Goal: Task Accomplishment & Management: Complete application form

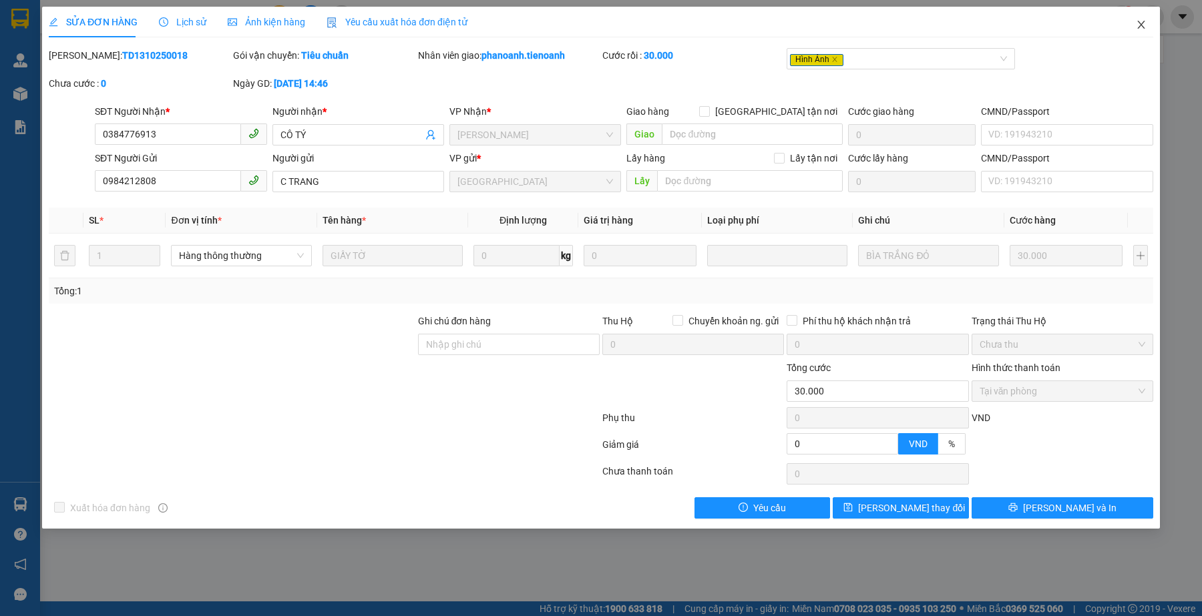
click at [1136, 27] on icon "close" at bounding box center [1141, 24] width 11 height 11
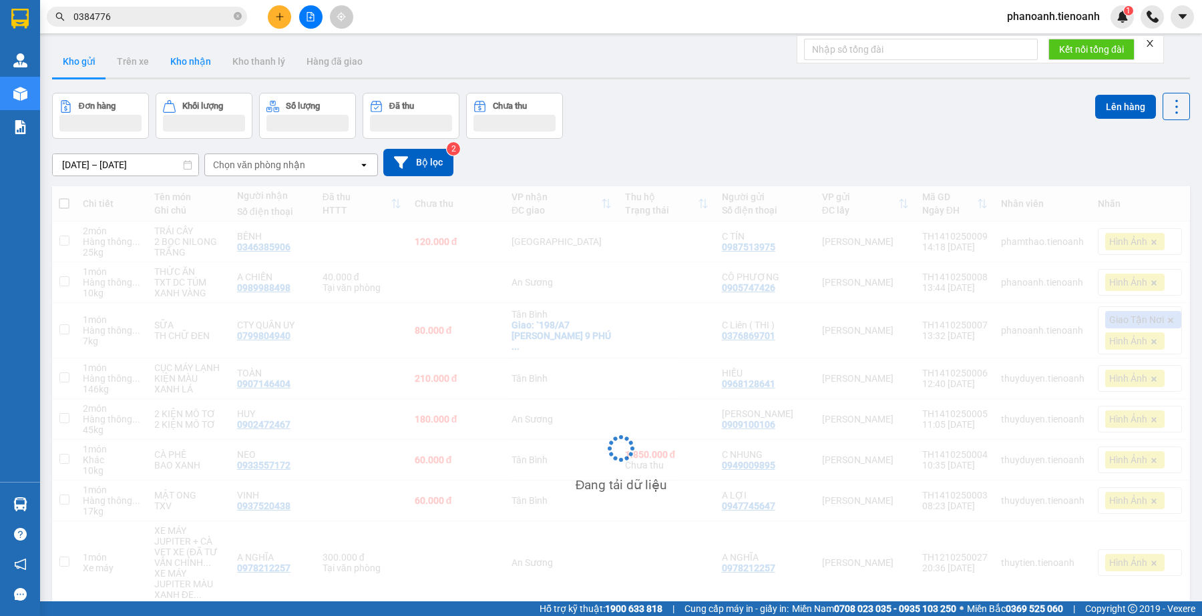
click at [208, 65] on button "Kho nhận" at bounding box center [191, 61] width 62 height 32
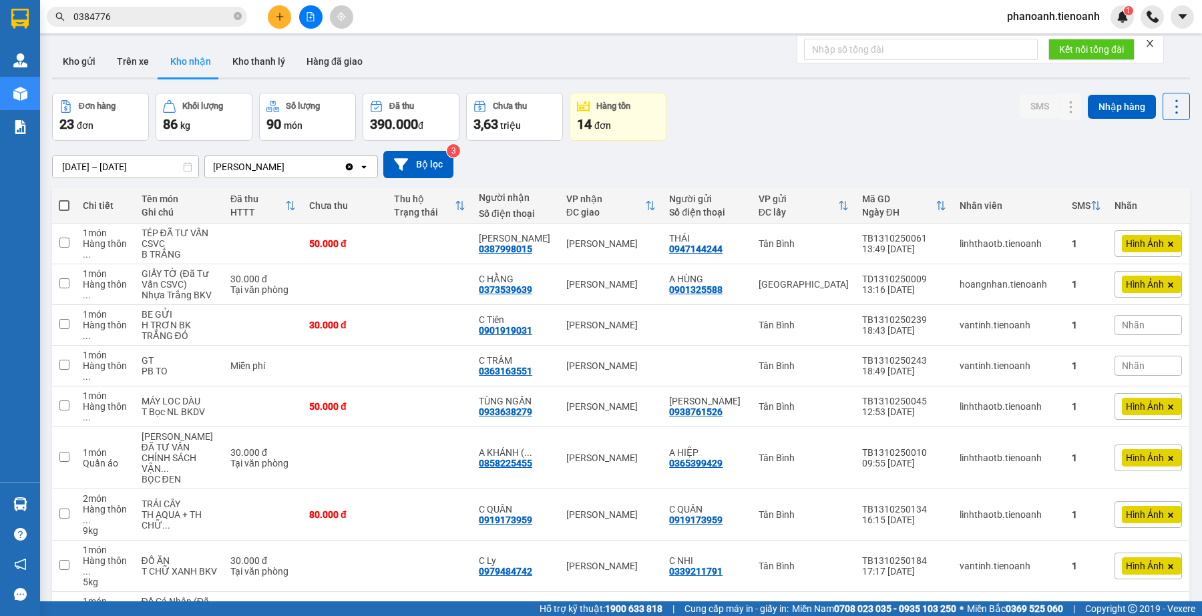
click at [190, 21] on input "0384776" at bounding box center [152, 16] width 158 height 15
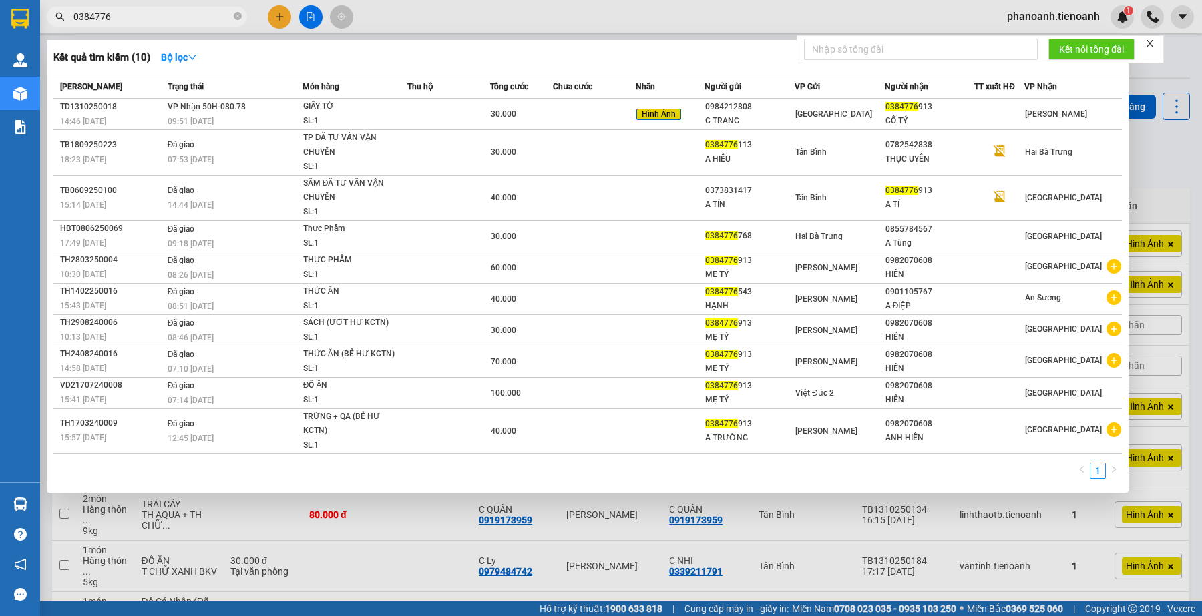
click at [190, 21] on input "0384776" at bounding box center [152, 16] width 158 height 15
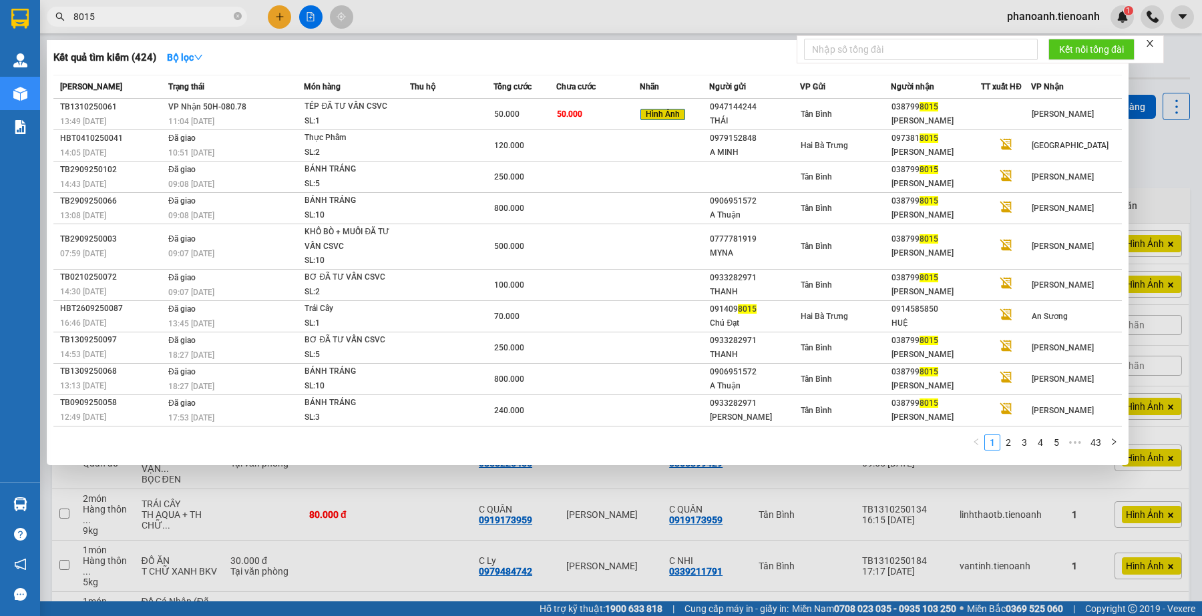
type input "8015"
click at [887, 111] on div "Tân Bình" at bounding box center [845, 114] width 89 height 15
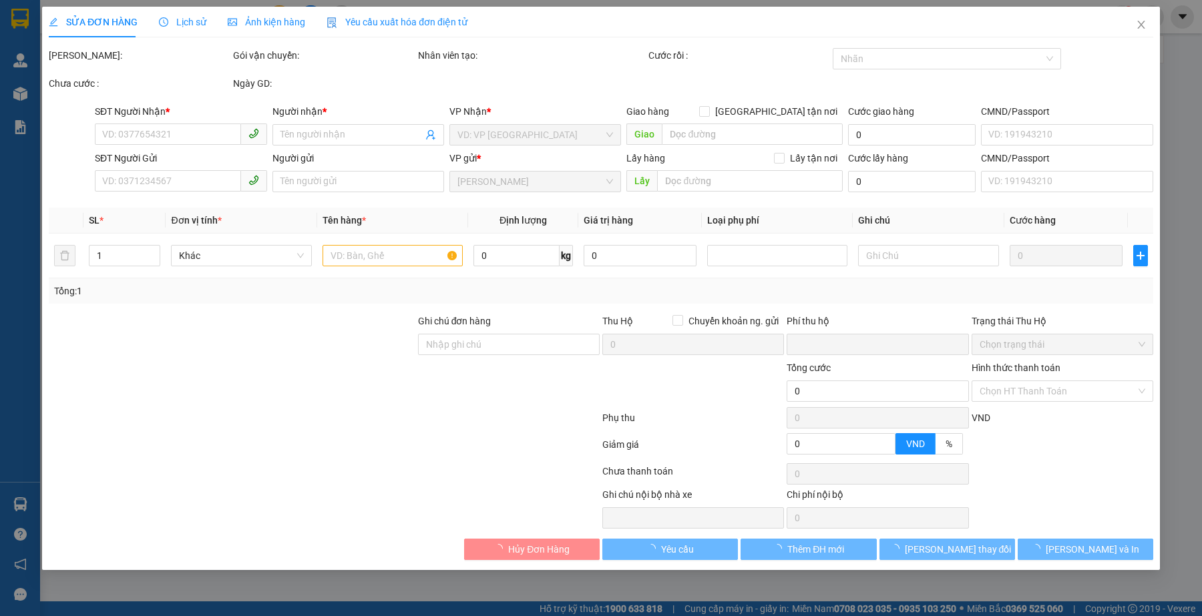
type input "0387998015"
type input "[PERSON_NAME]"
type input "123456789"
type input "0947144244"
type input "THÁI"
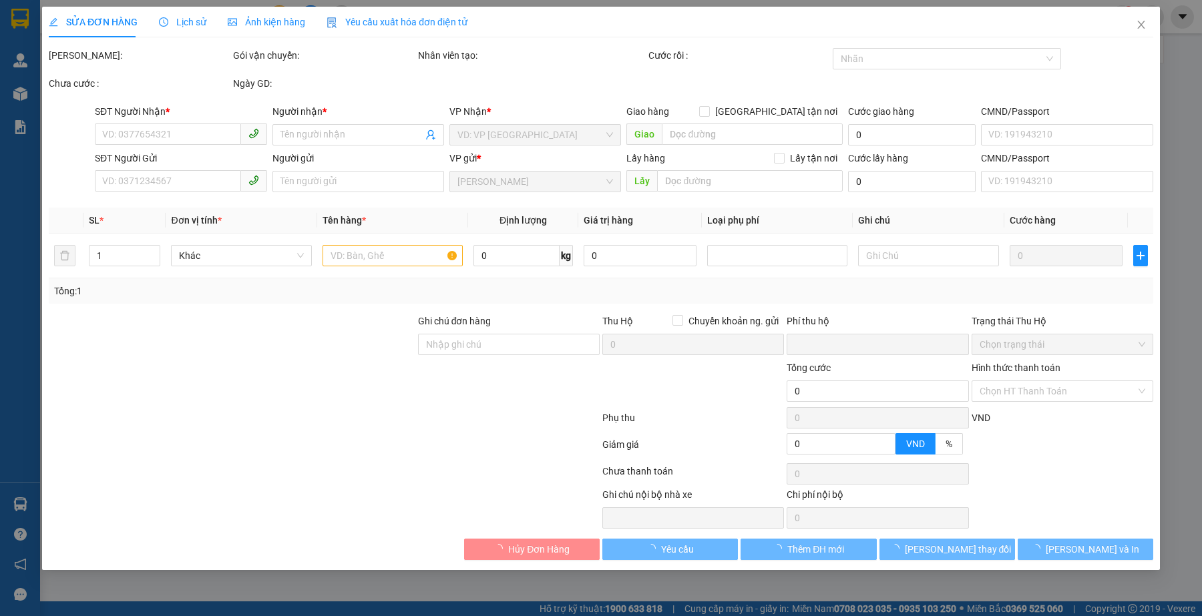
type input "0"
type input "50.000"
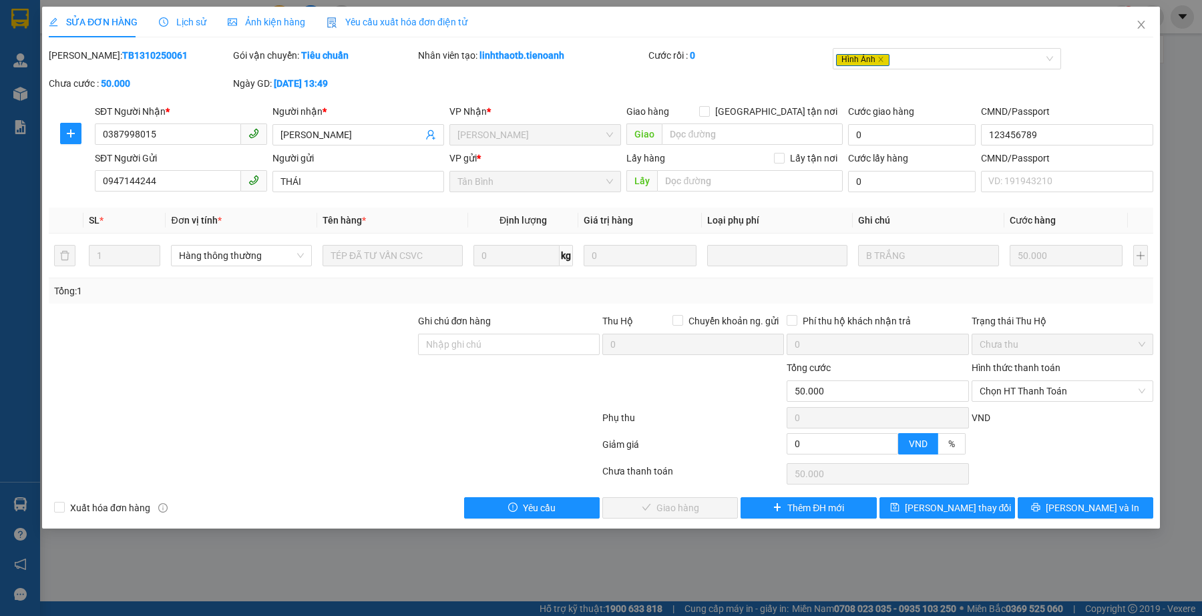
click at [363, 406] on div at bounding box center [231, 384] width 369 height 47
click at [1067, 393] on span "Chọn HT Thanh Toán" at bounding box center [1063, 391] width 166 height 20
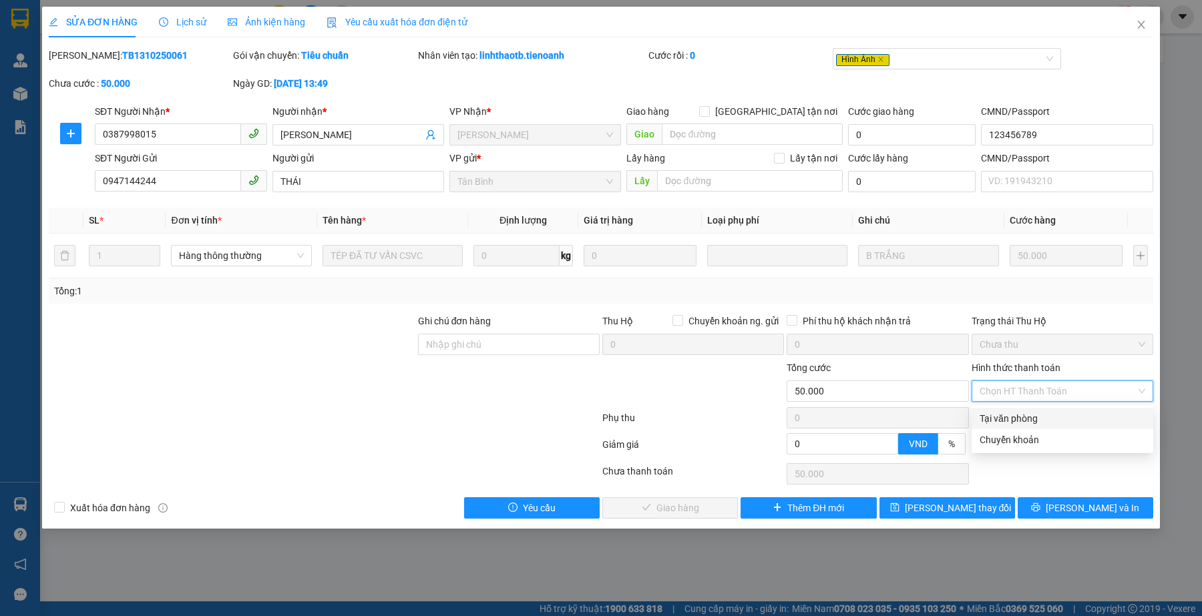
click at [1028, 419] on div "Tại văn phòng" at bounding box center [1063, 418] width 166 height 15
type input "0"
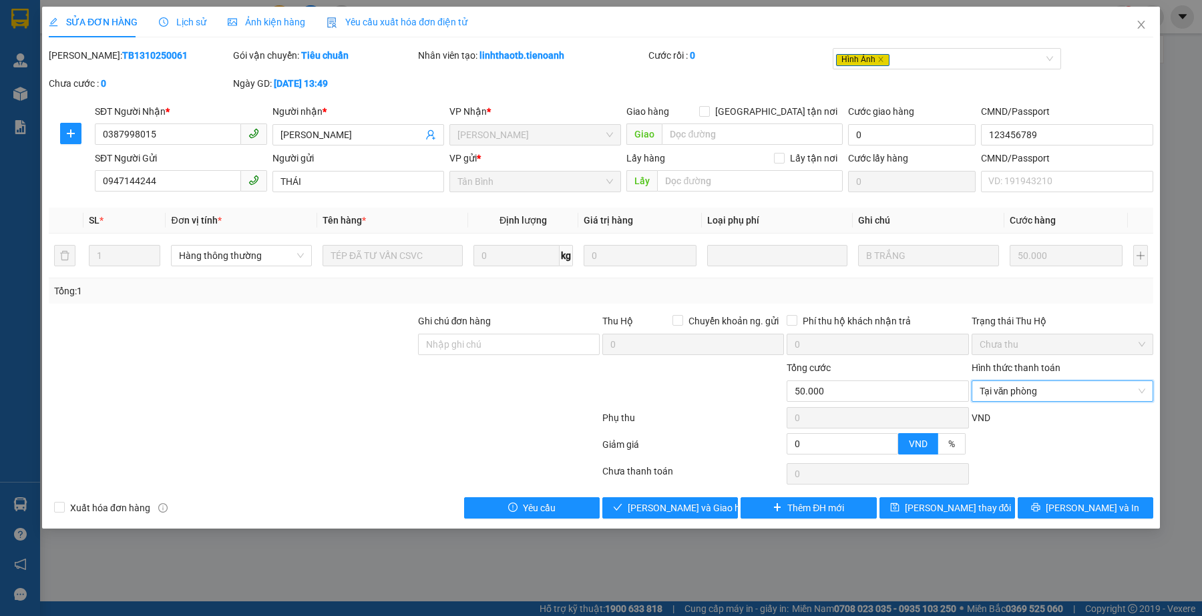
click at [274, 458] on div at bounding box center [324, 447] width 554 height 27
click at [662, 509] on span "[PERSON_NAME] và Giao hàng" at bounding box center [692, 508] width 128 height 15
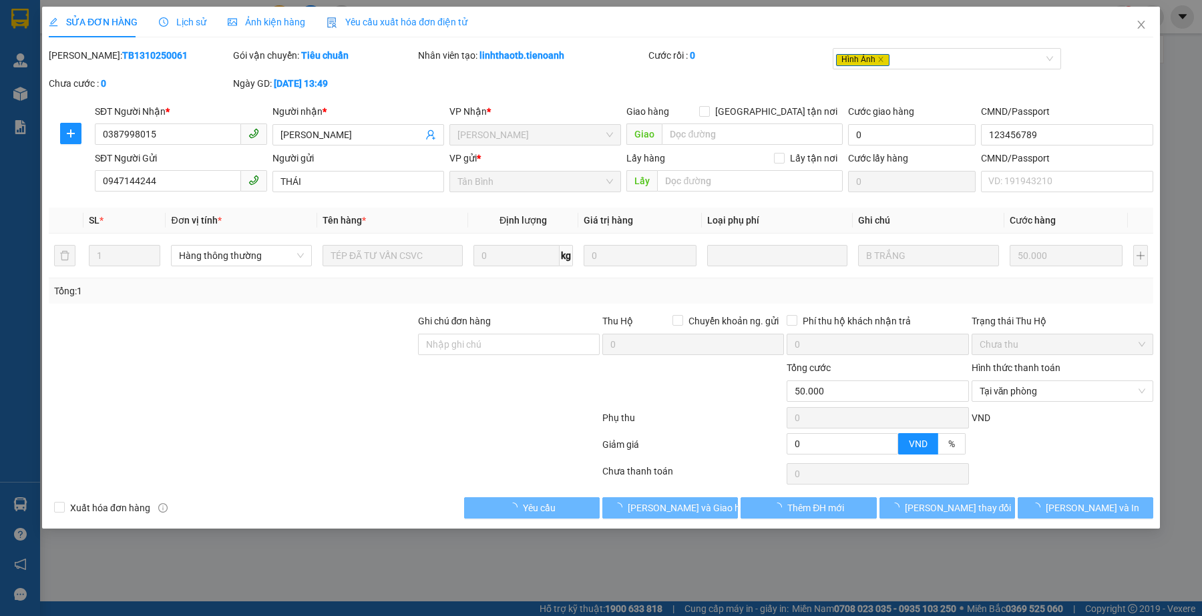
click at [501, 461] on div at bounding box center [324, 447] width 554 height 27
